Goal: Information Seeking & Learning: Learn about a topic

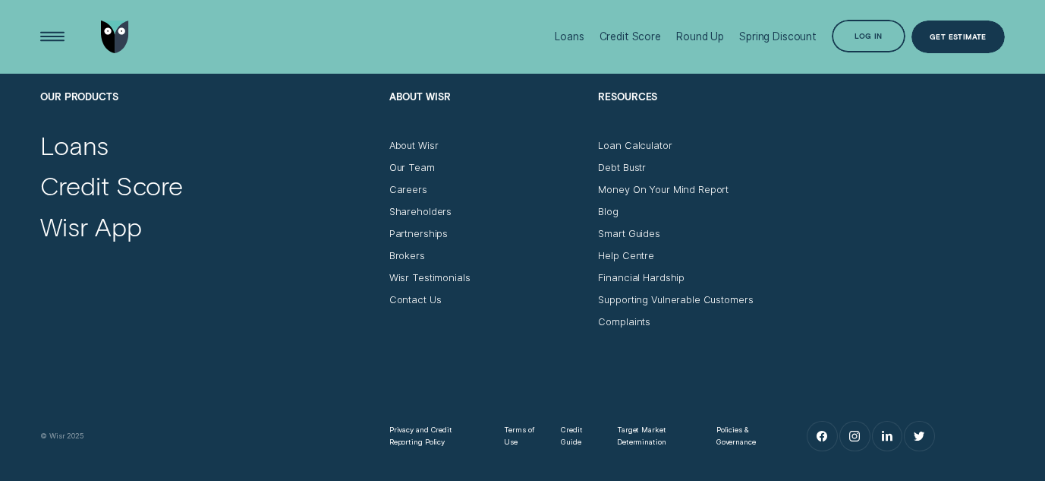
scroll to position [4660, 0]
click at [419, 148] on div "About Wisr" at bounding box center [413, 147] width 49 height 12
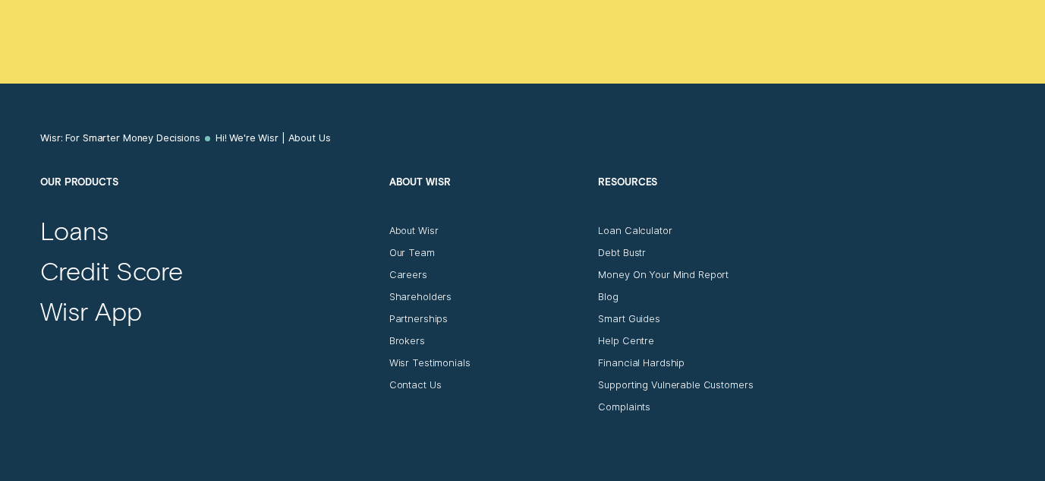
scroll to position [7289, 0]
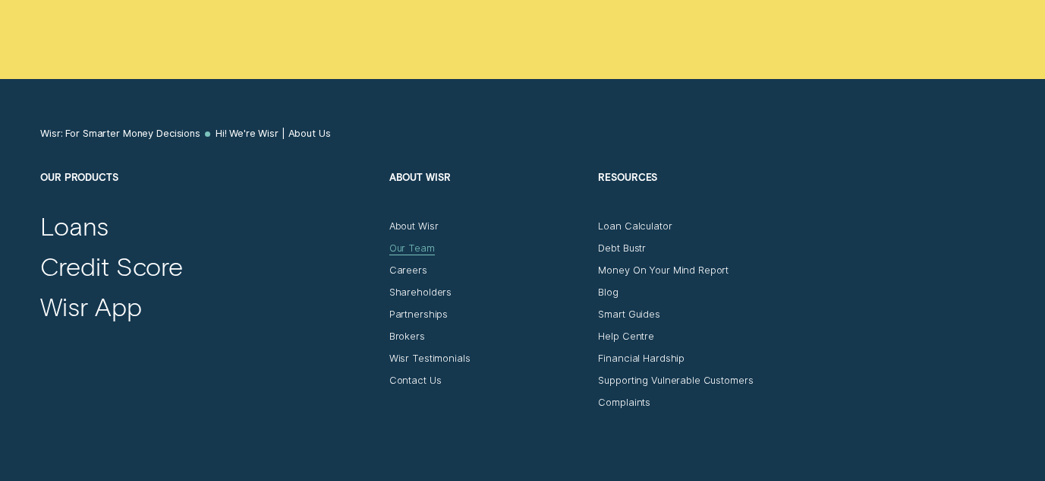
click at [417, 254] on div "Our Team" at bounding box center [412, 248] width 46 height 12
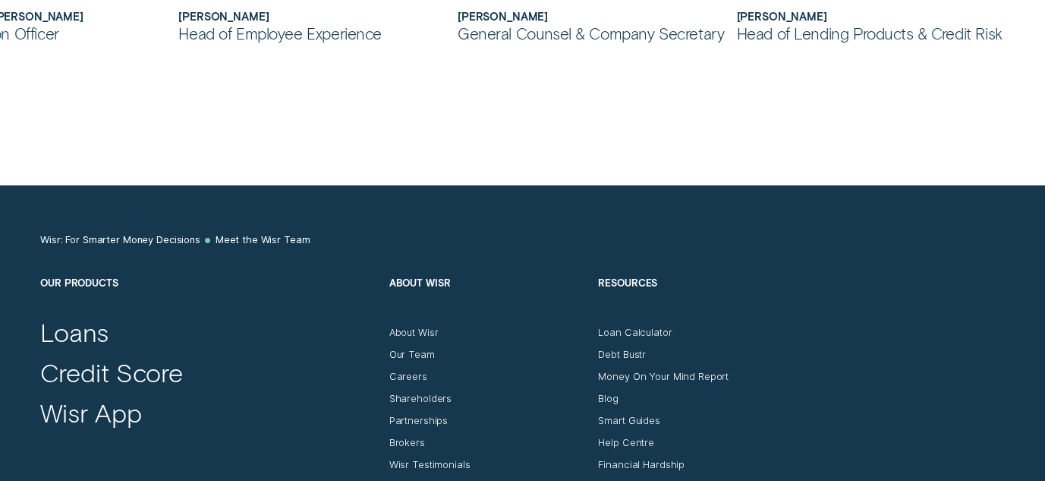
scroll to position [1305, 0]
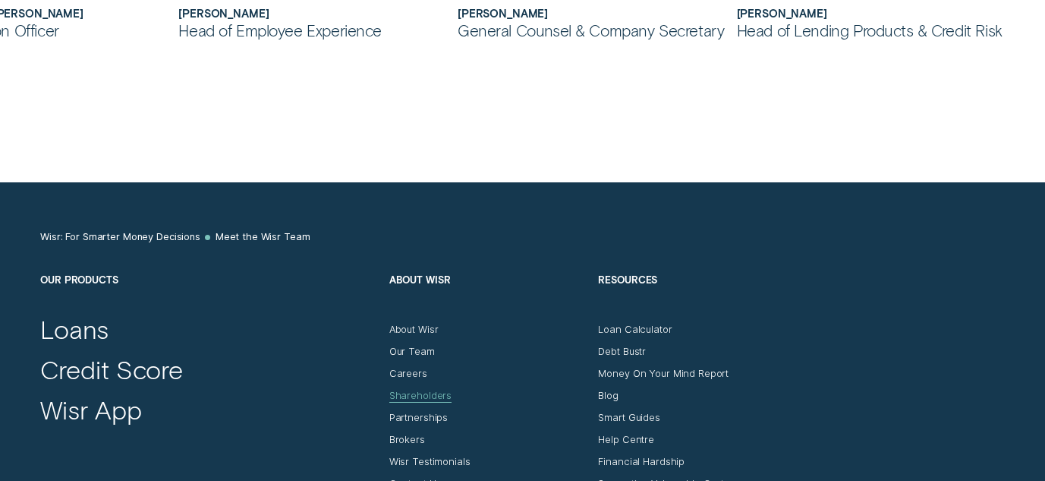
click at [437, 389] on div "Shareholders" at bounding box center [420, 395] width 62 height 12
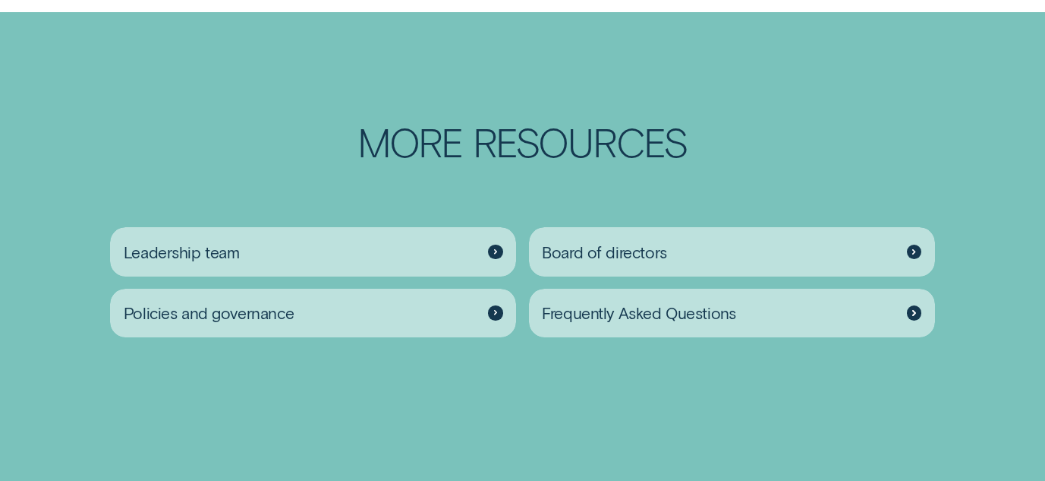
scroll to position [1797, 0]
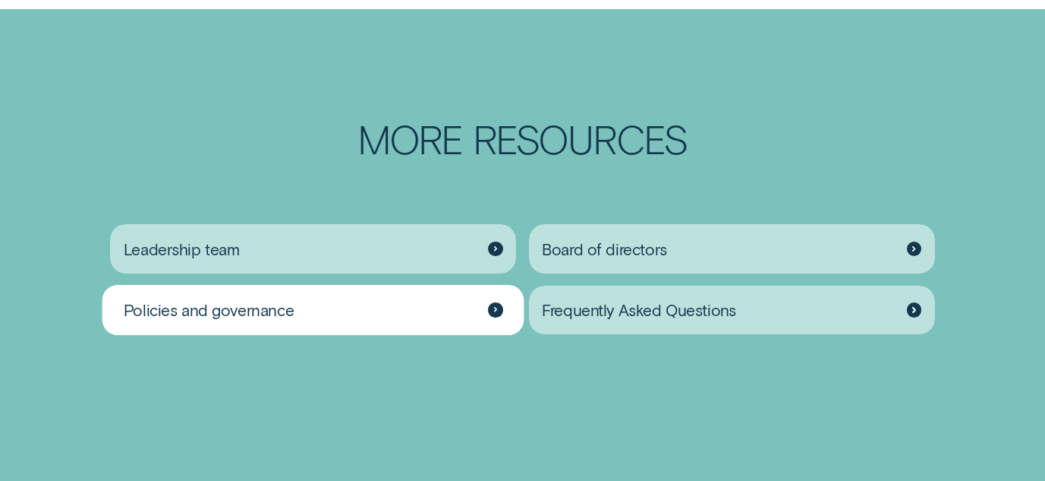
click at [497, 308] on icon at bounding box center [496, 310] width 4 height 6
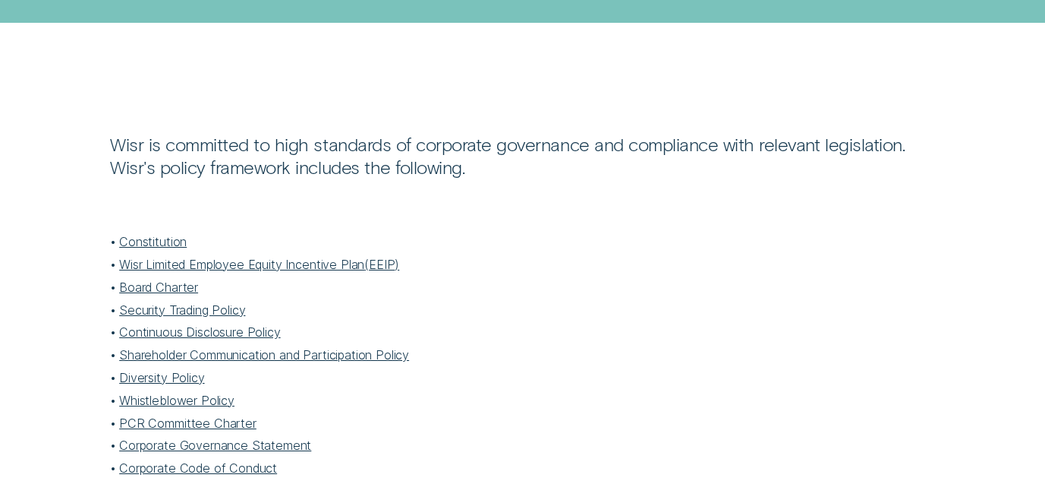
scroll to position [197, 0]
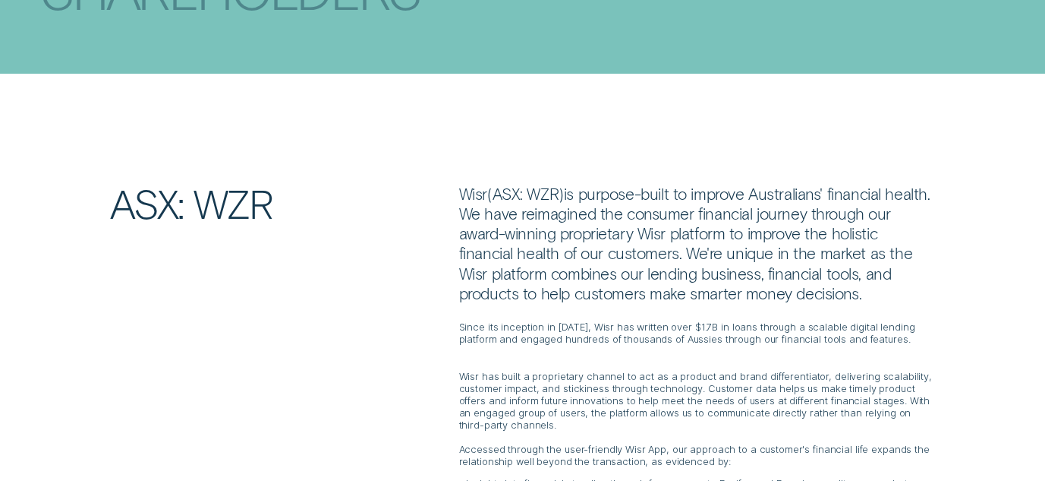
scroll to position [1797, 0]
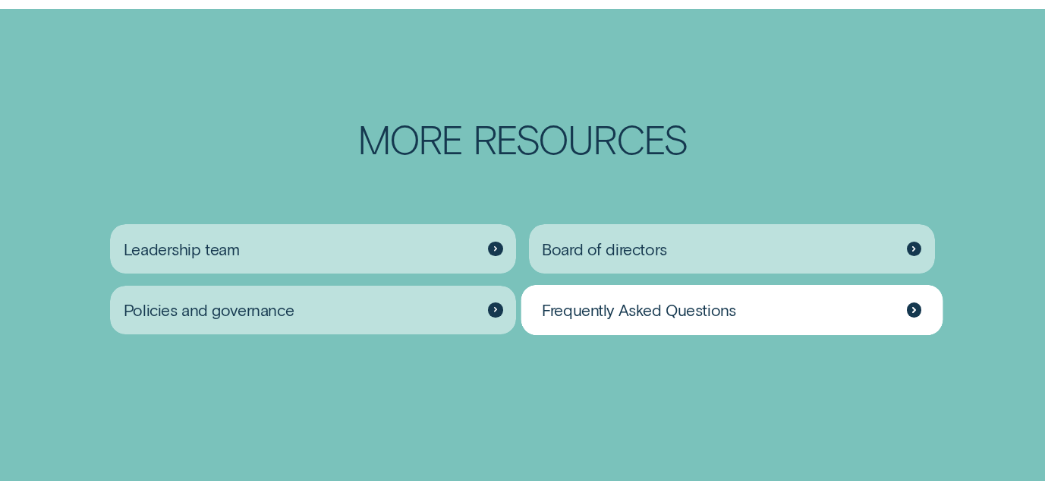
click at [912, 307] on div at bounding box center [914, 309] width 14 height 14
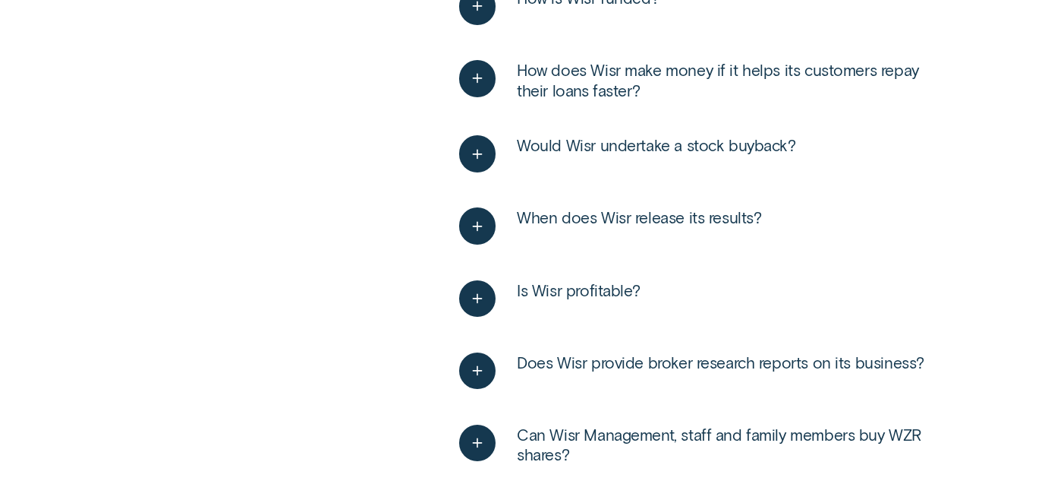
scroll to position [529, 0]
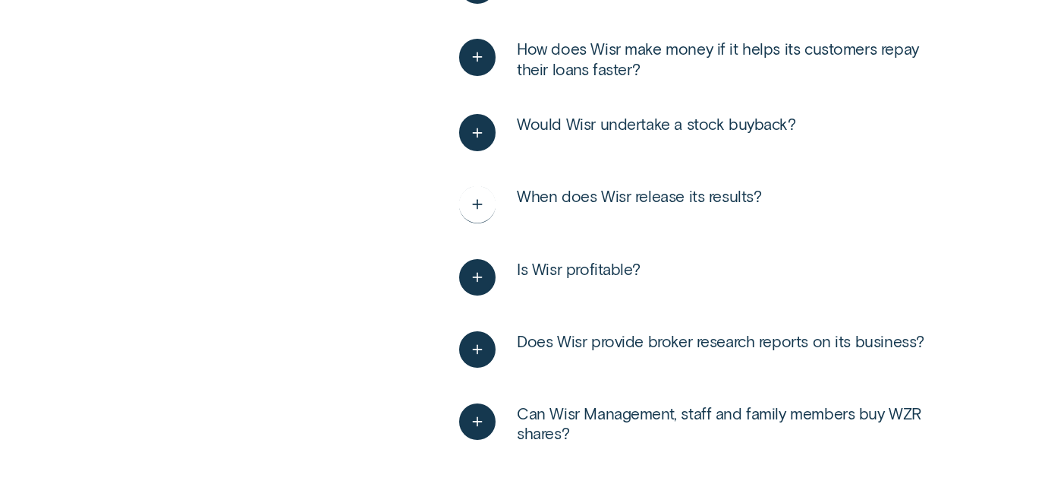
click at [480, 203] on icon "See more" at bounding box center [477, 205] width 19 height 24
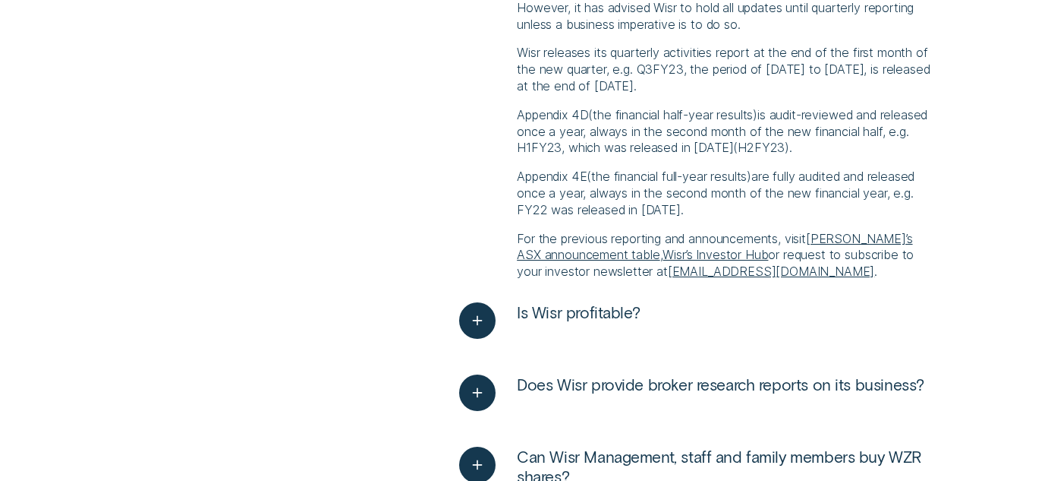
scroll to position [895, 0]
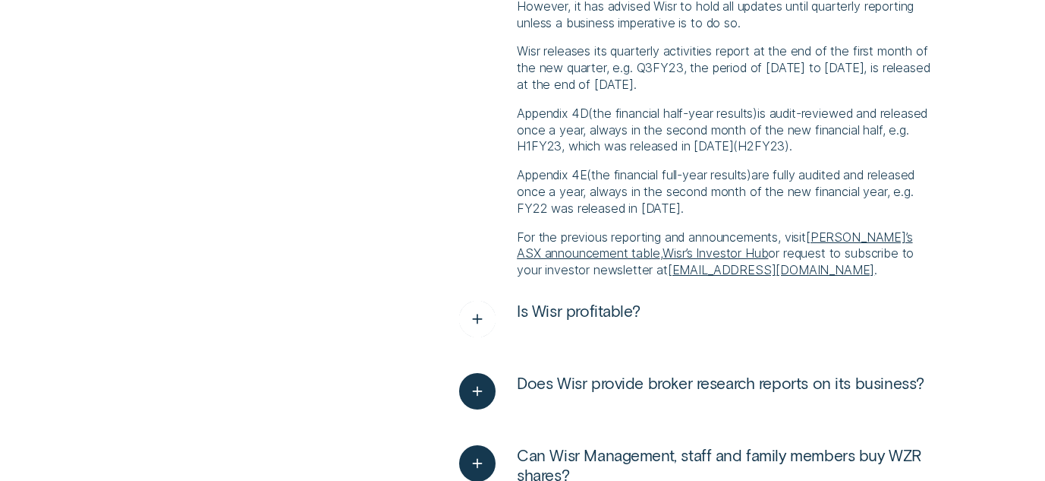
click at [482, 319] on icon "See more" at bounding box center [477, 319] width 19 height 24
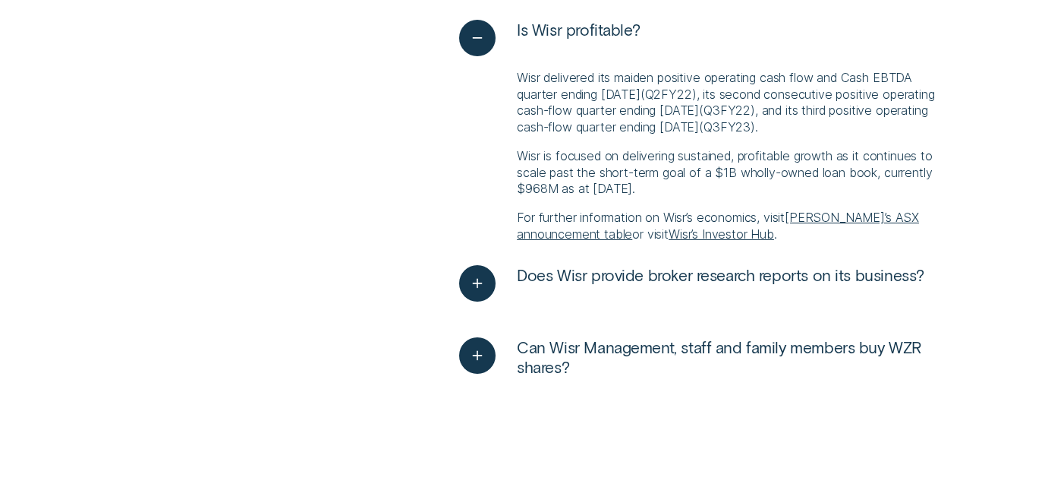
scroll to position [1178, 0]
